Goal: Information Seeking & Learning: Learn about a topic

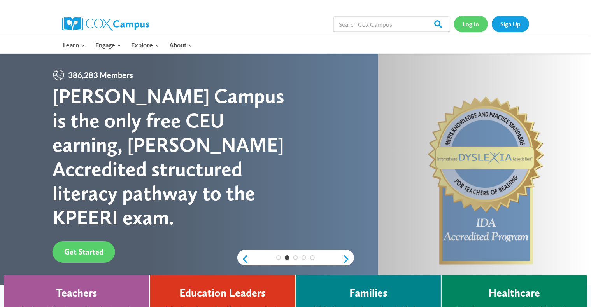
click at [308, 23] on link "Log In" at bounding box center [471, 24] width 34 height 16
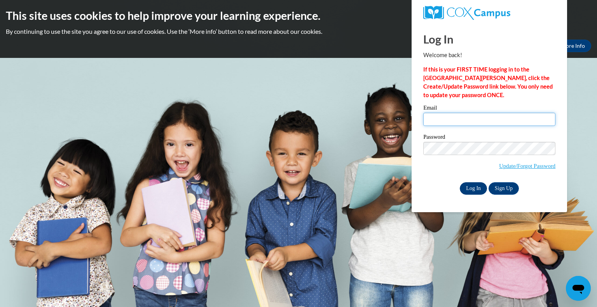
type input "deborahdee123@yahoo.com"
click at [465, 187] on input "Log In" at bounding box center [473, 188] width 27 height 12
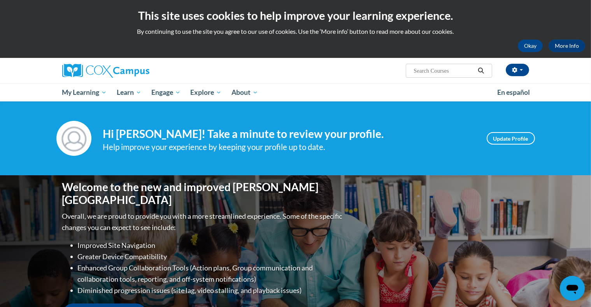
click at [427, 70] on input "Search..." at bounding box center [444, 70] width 62 height 9
type input "health and safety"
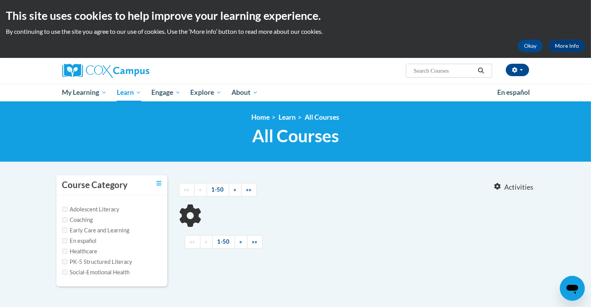
type input "health and safety"
click at [65, 262] on input "PK-5 Structured Literacy" at bounding box center [64, 261] width 5 height 5
checkbox input "true"
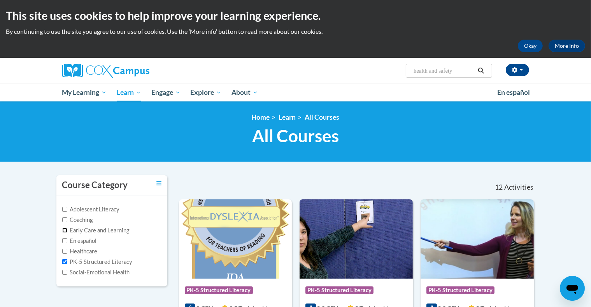
click at [65, 229] on input "Early Care and Learning" at bounding box center [64, 230] width 5 height 5
checkbox input "true"
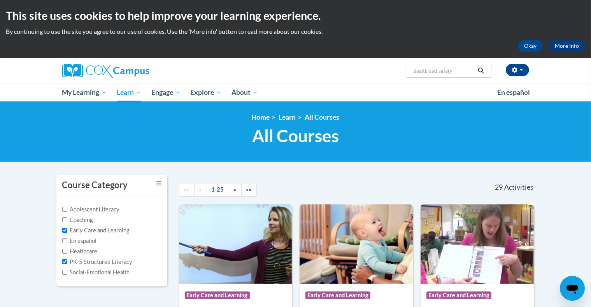
click at [481, 71] on icon "Search" at bounding box center [480, 71] width 7 height 6
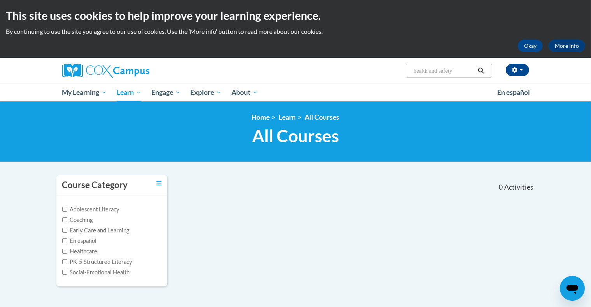
click at [459, 70] on input "health and safety" at bounding box center [444, 70] width 62 height 9
type input "h"
click at [64, 229] on input "Early Care and Learning" at bounding box center [64, 230] width 5 height 5
checkbox input "true"
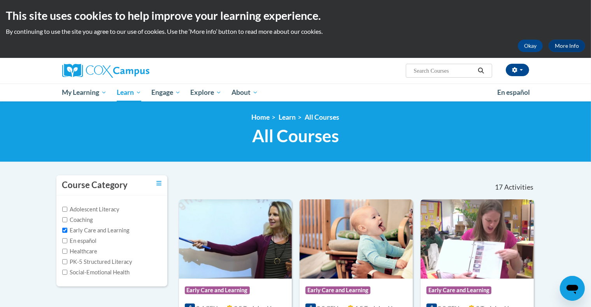
click at [454, 70] on input "Search..." at bounding box center [444, 70] width 62 height 9
type input "Health and Safety"
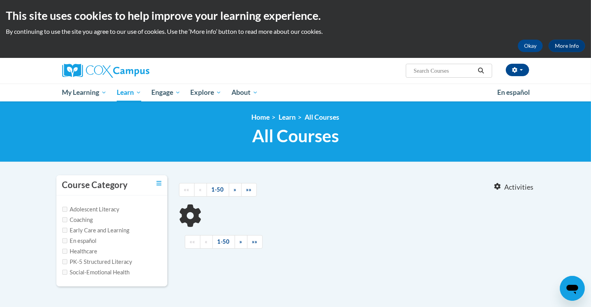
type input "Health and Safety"
click at [65, 261] on input "PK-5 Structured Literacy" at bounding box center [64, 261] width 5 height 5
checkbox input "true"
type input "health and safety"
